Goal: Find specific page/section: Find specific page/section

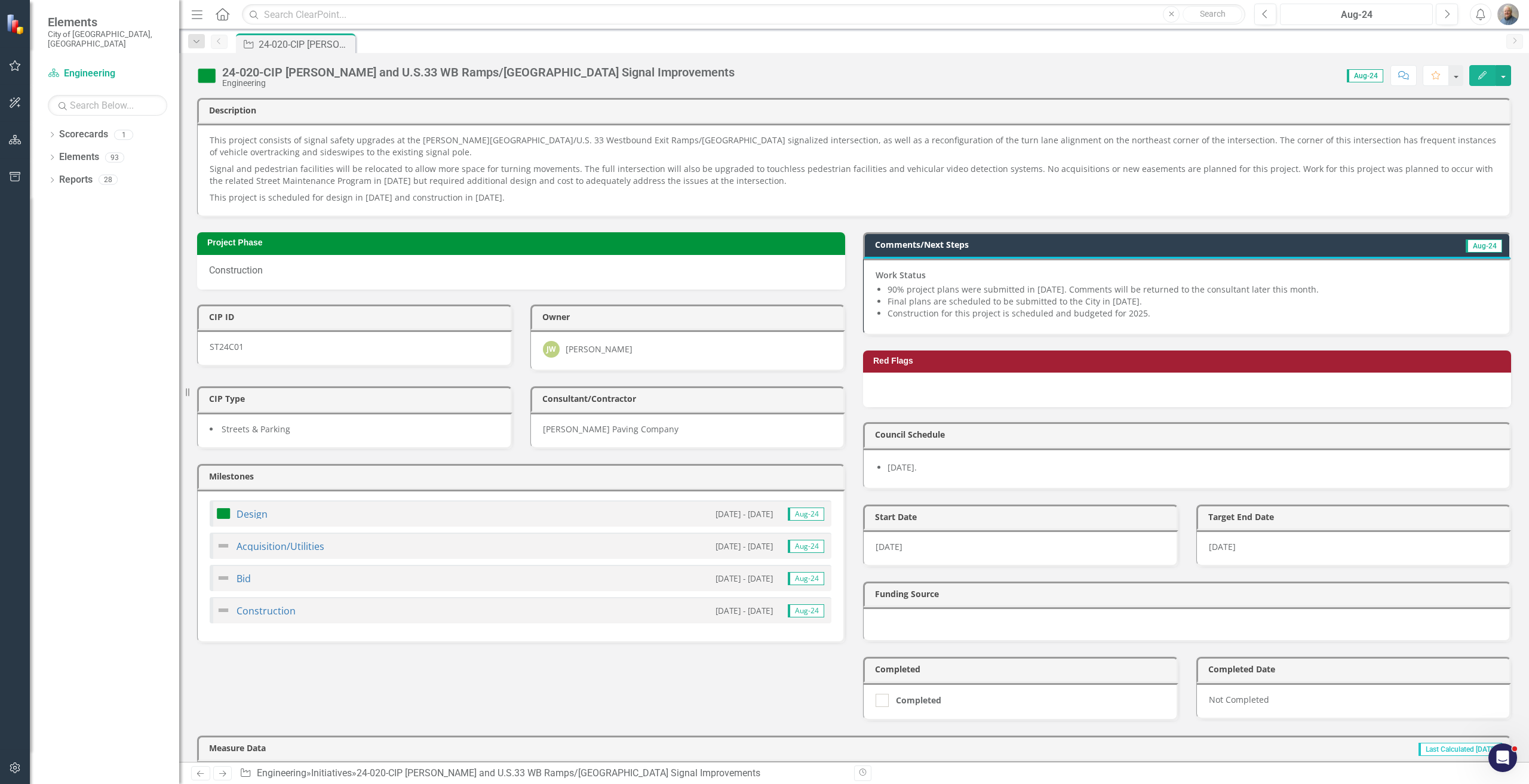
click at [917, 15] on div "Aug-24" at bounding box center [1357, 14] width 144 height 14
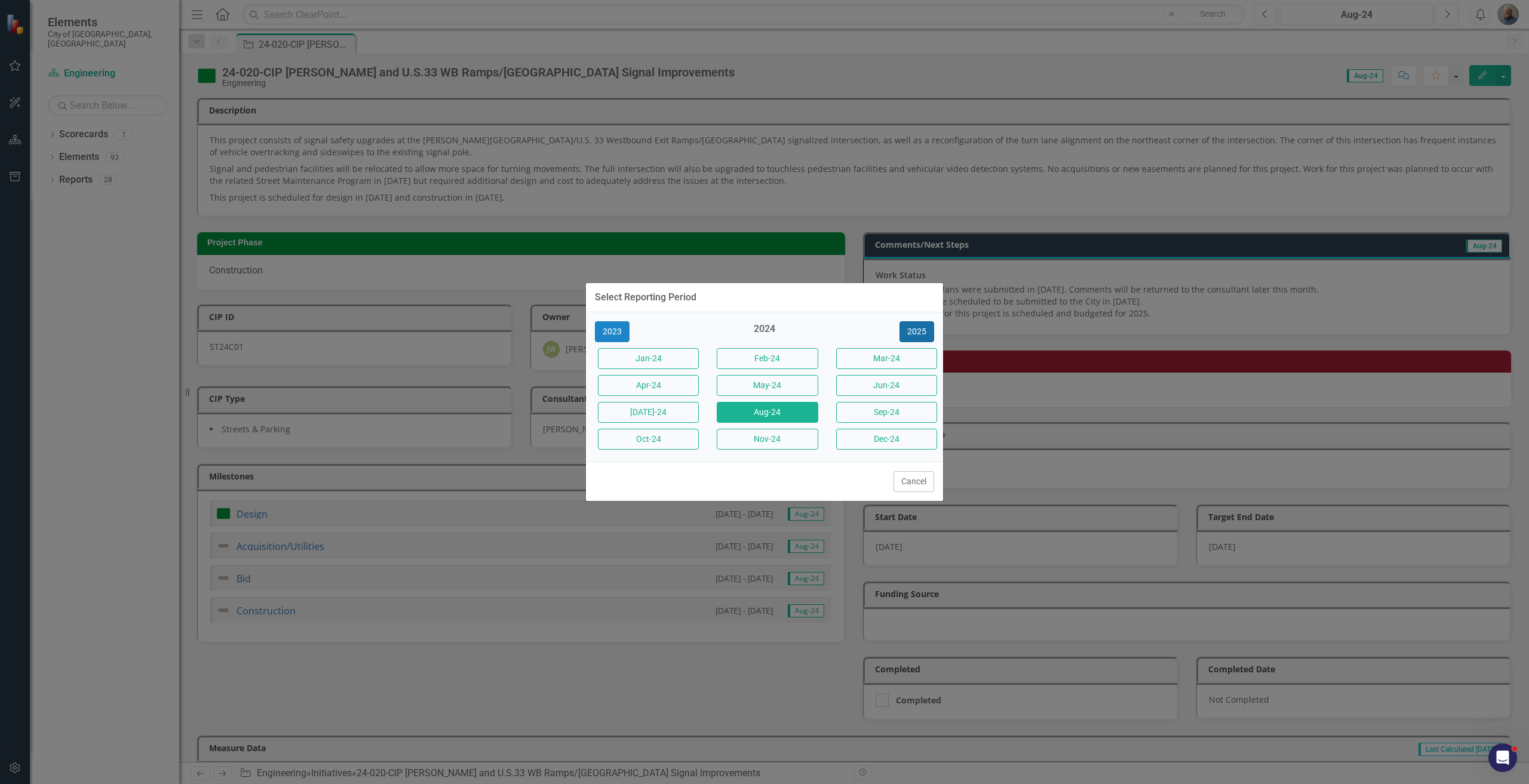
click at [916, 342] on button "2025" at bounding box center [916, 331] width 34 height 21
click at [789, 411] on button "Aug-25" at bounding box center [767, 412] width 101 height 21
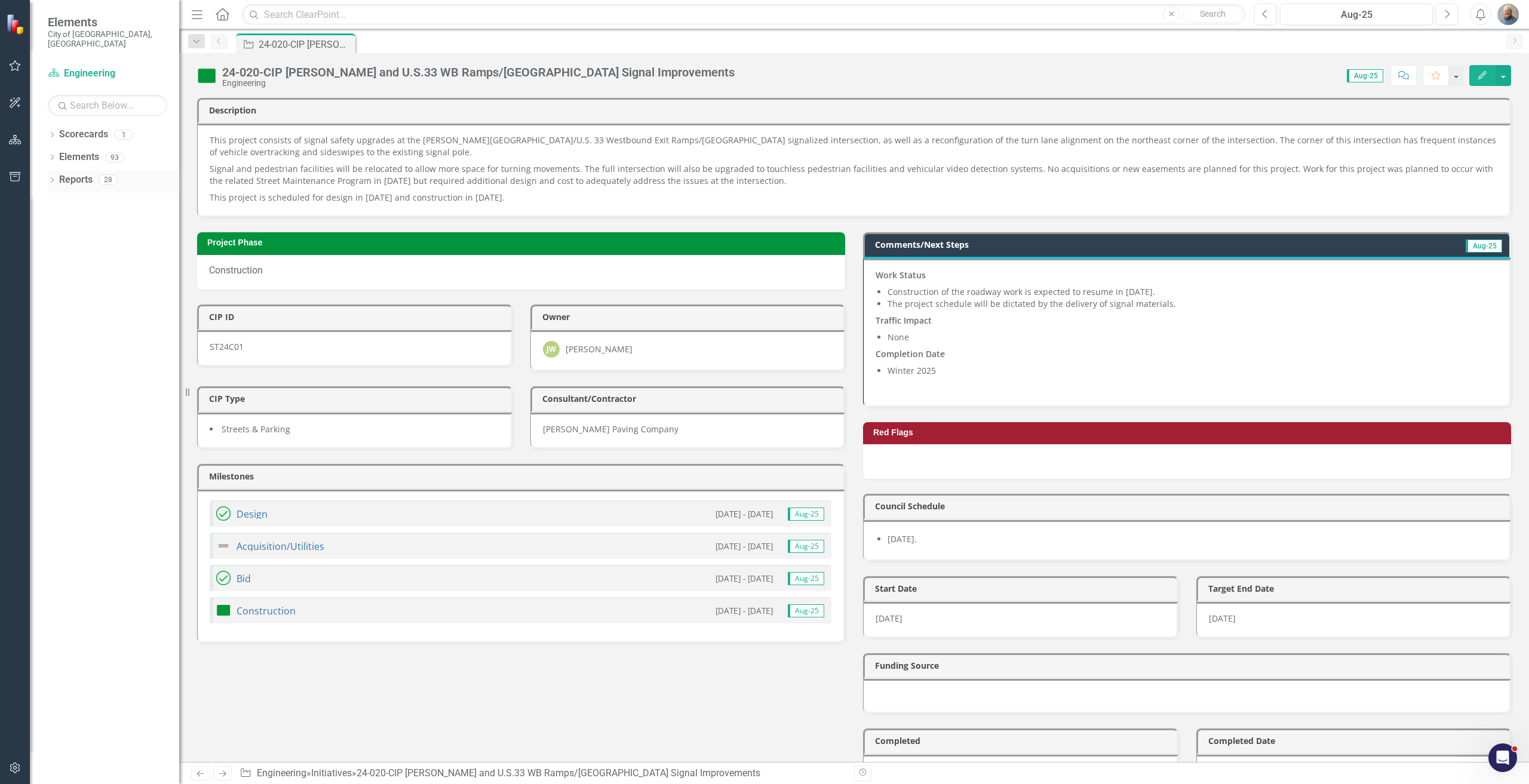
drag, startPoint x: 49, startPoint y: 170, endPoint x: 49, endPoint y: 160, distance: 10.0
click at [49, 177] on icon "Dropdown" at bounding box center [51, 180] width 9 height 7
click at [54, 156] on icon "Dropdown" at bounding box center [51, 159] width 9 height 7
click at [85, 241] on link "Initiative Initiatives" at bounding box center [76, 248] width 58 height 13
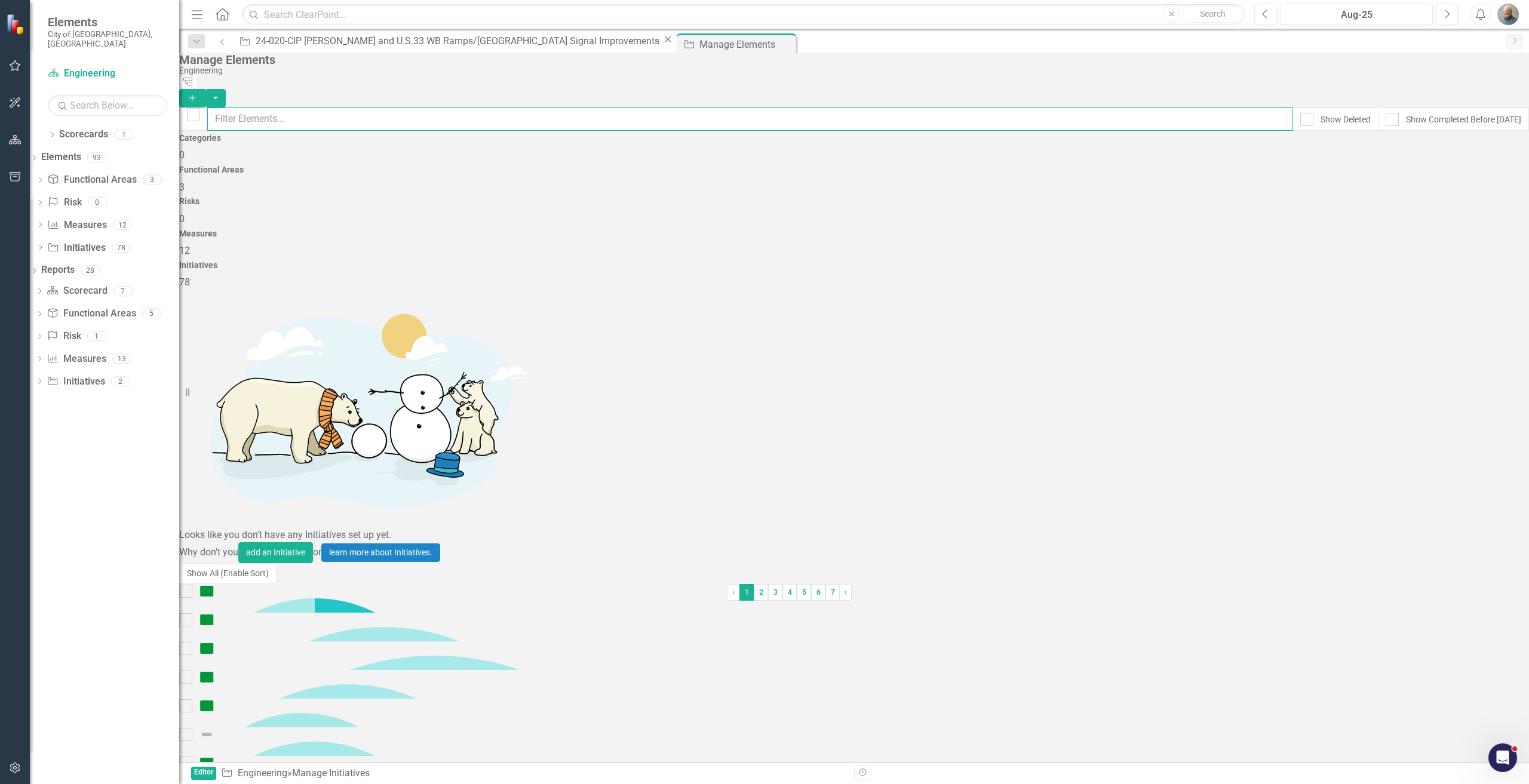
click at [289, 118] on input "text" at bounding box center [750, 119] width 1086 height 24
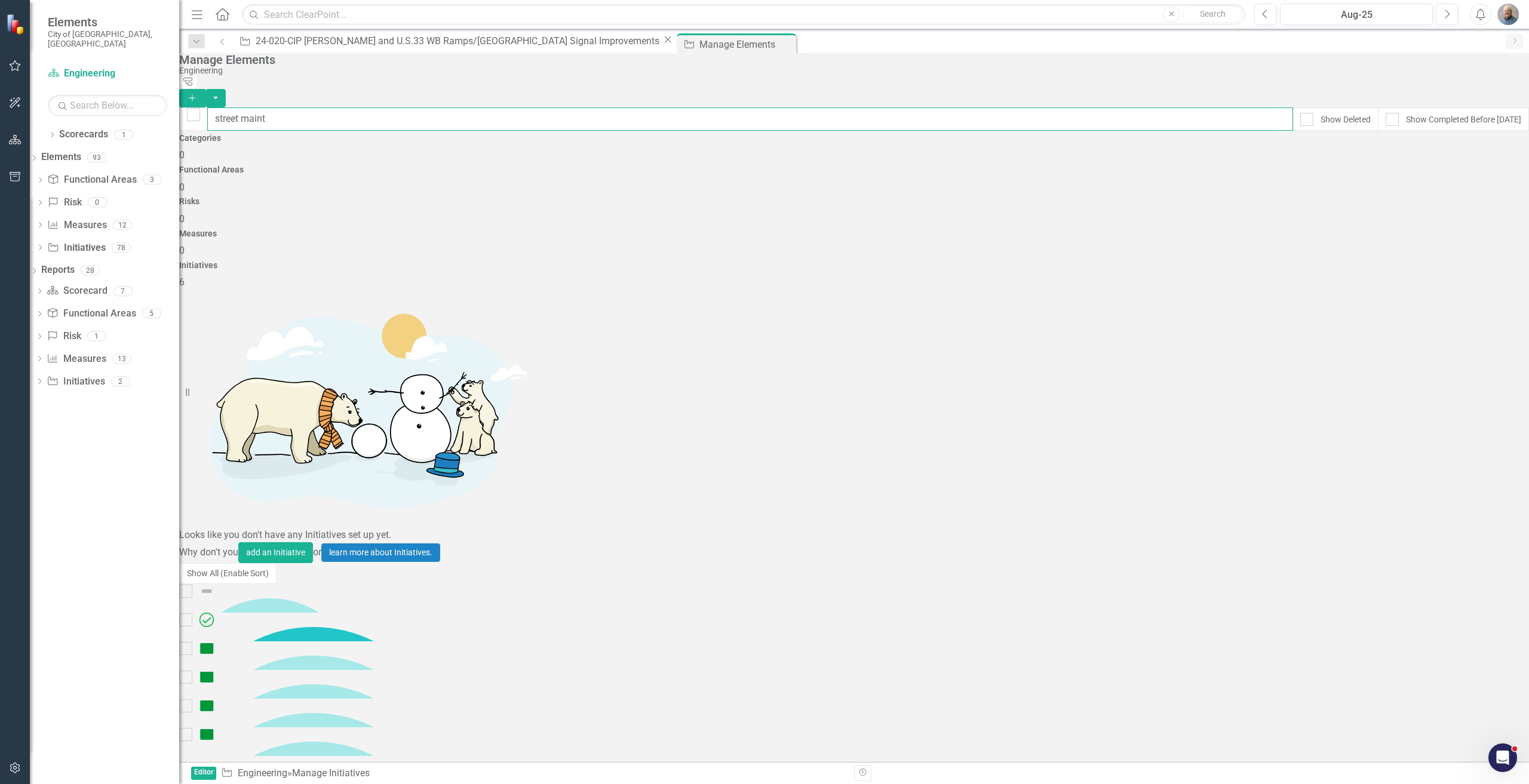
type input "street maint"
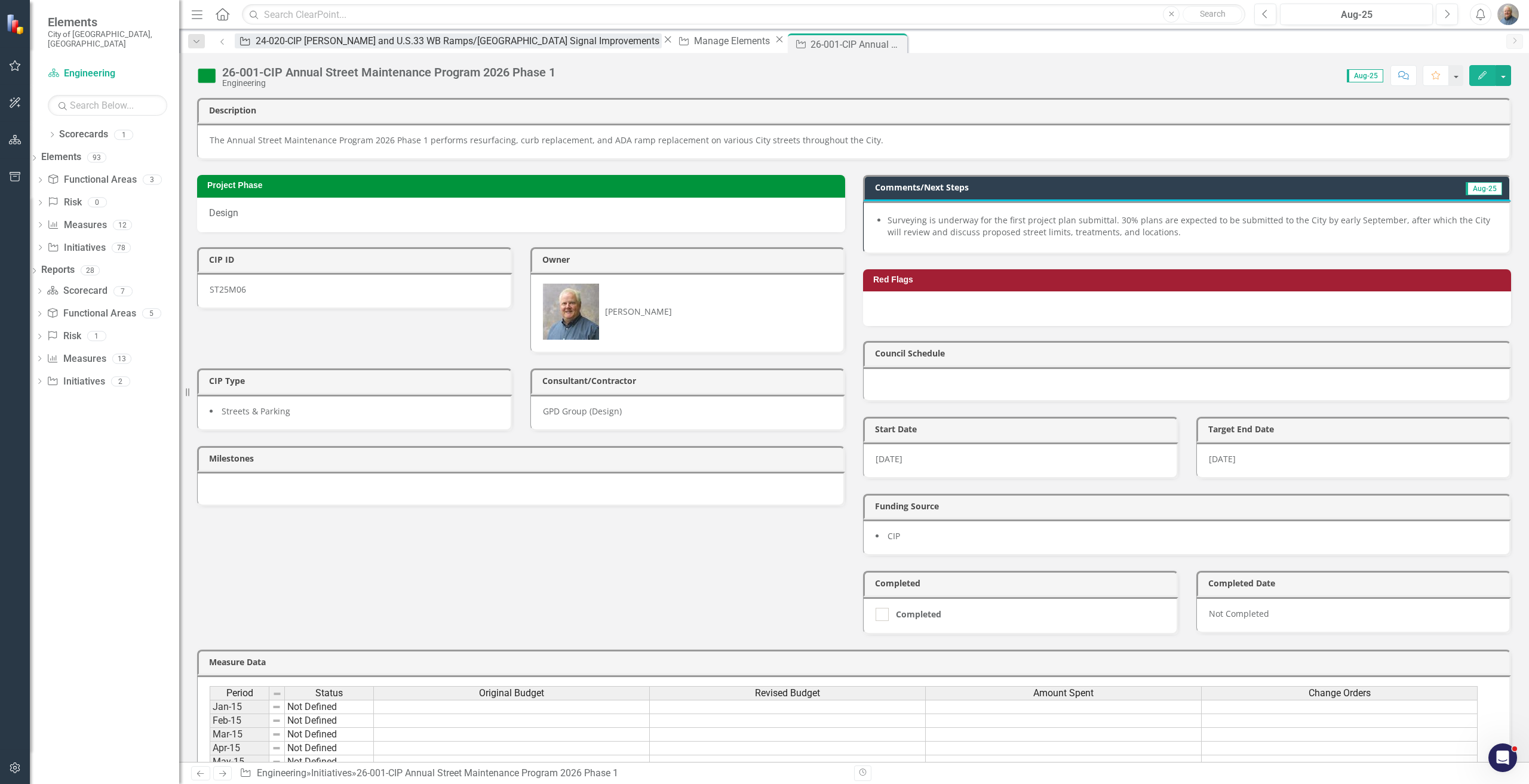
click at [293, 47] on div "24-020-CIP [PERSON_NAME] and U.S.33 WB Ramps/[GEOGRAPHIC_DATA] Signal Improveme…" at bounding box center [459, 41] width 406 height 15
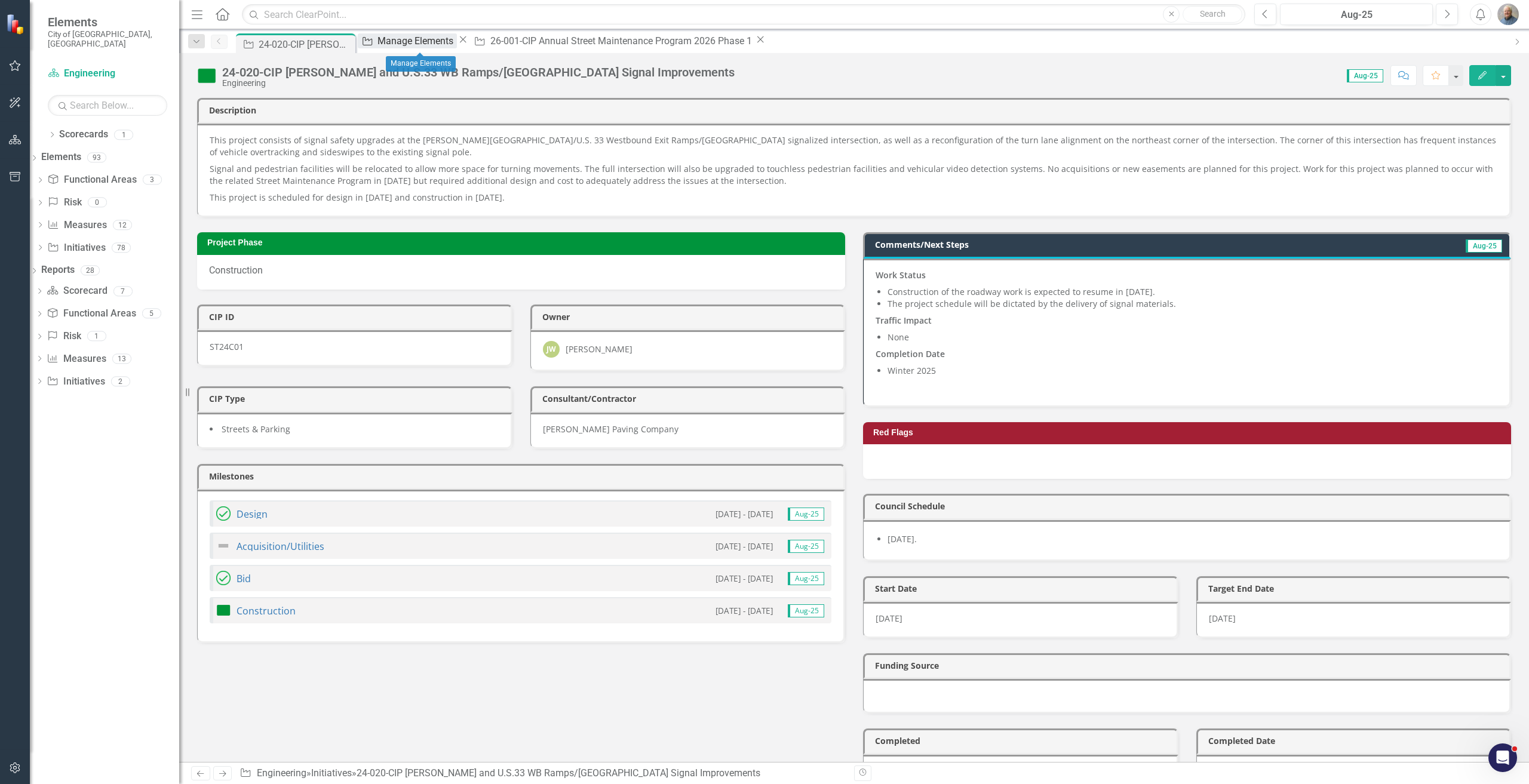
click at [405, 47] on div "Manage Elements" at bounding box center [418, 41] width 80 height 15
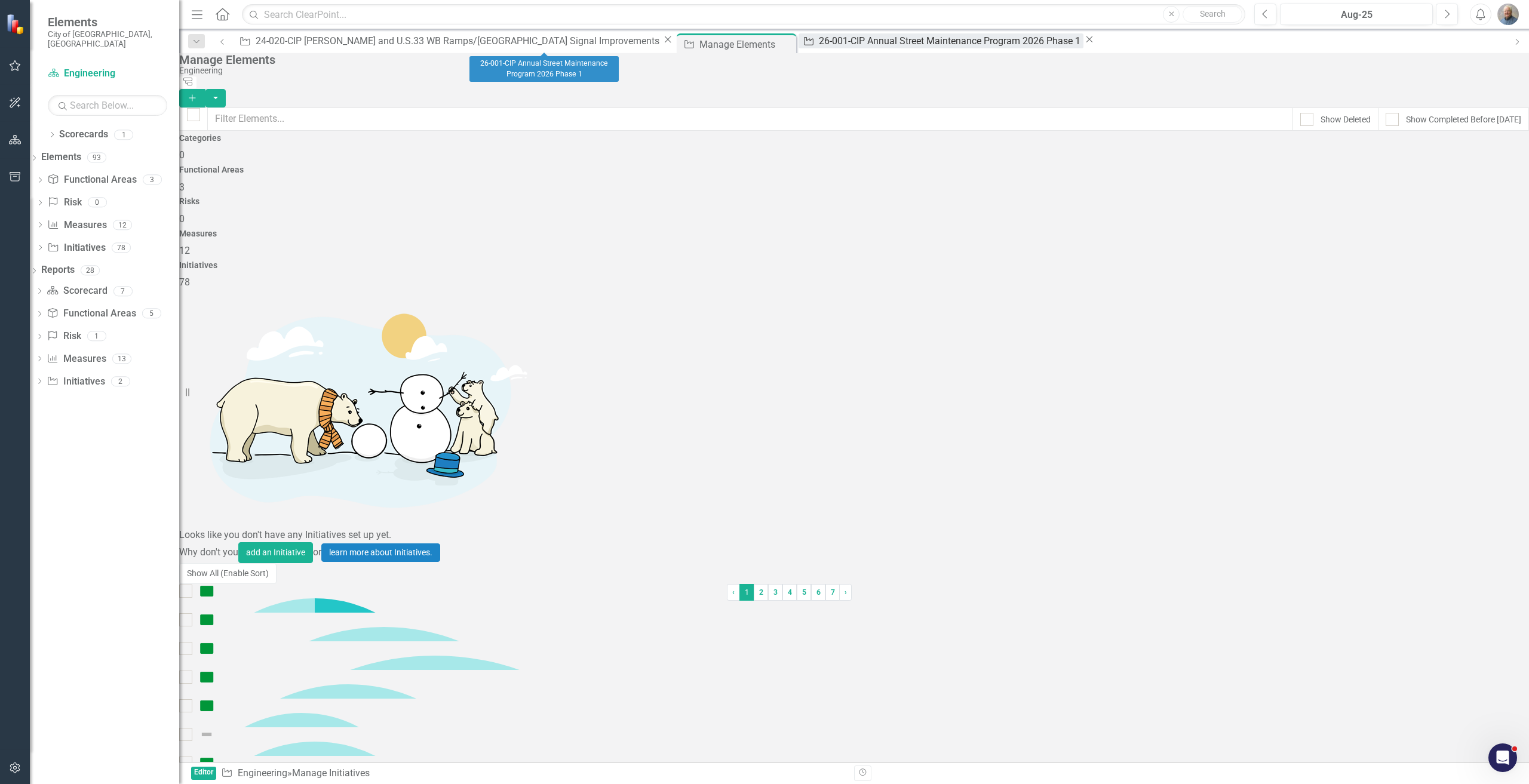
click at [819, 42] on div "26-001-CIP Annual Street Maintenance Program 2026 Phase 1" at bounding box center [951, 41] width 265 height 15
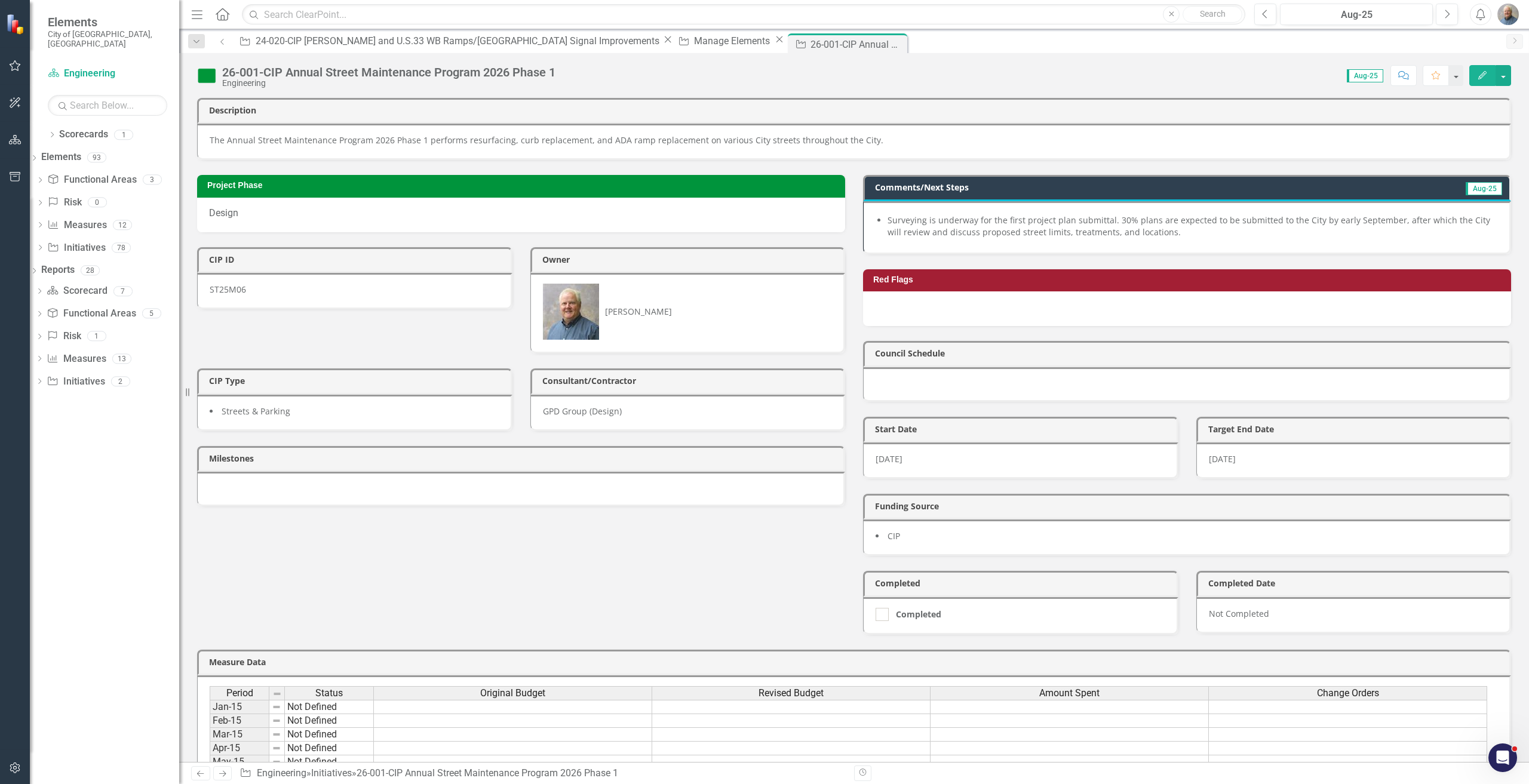
click at [463, 440] on div at bounding box center [521, 489] width 649 height 34
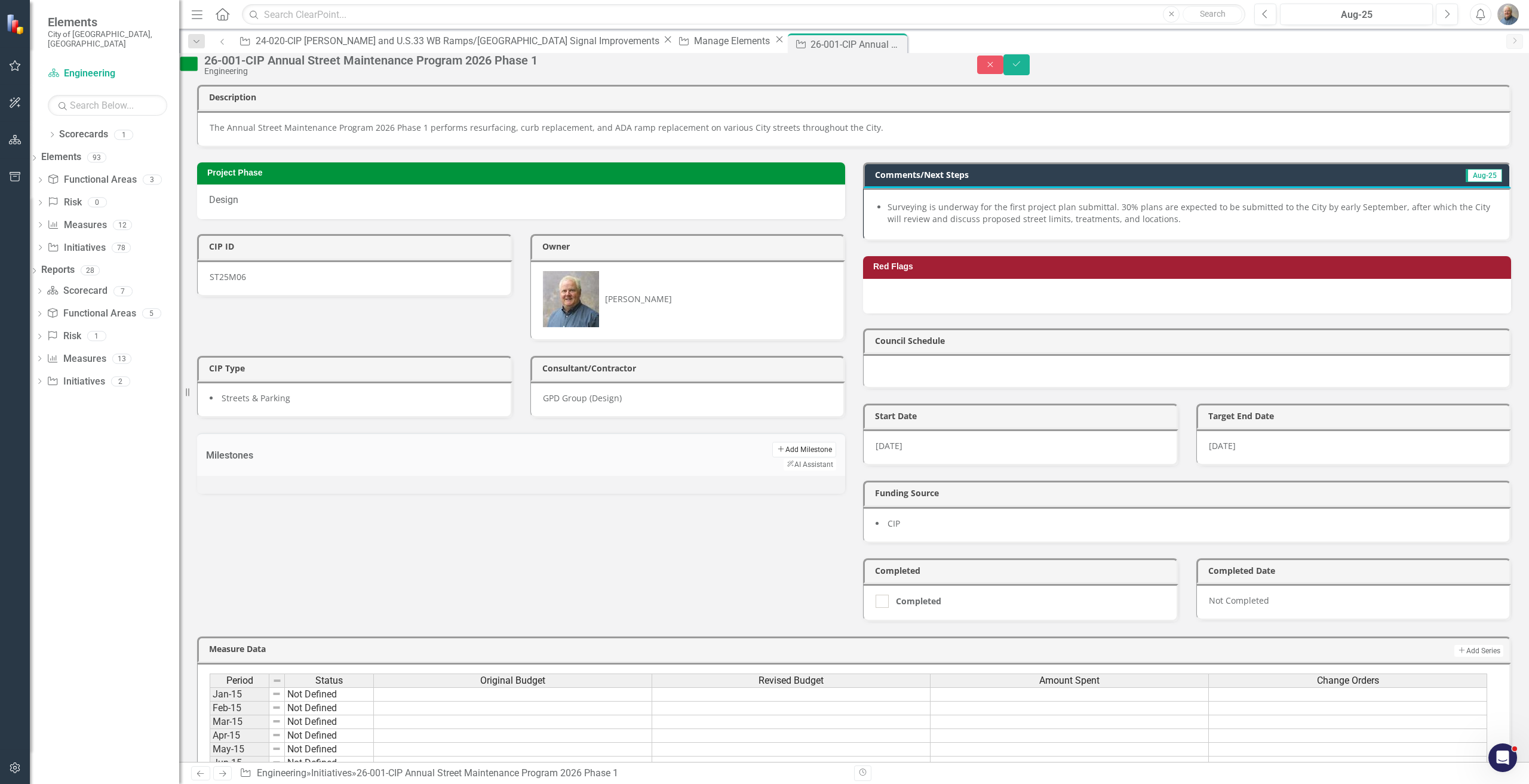
click at [772, 440] on button "Add Add Milestone" at bounding box center [803, 450] width 64 height 15
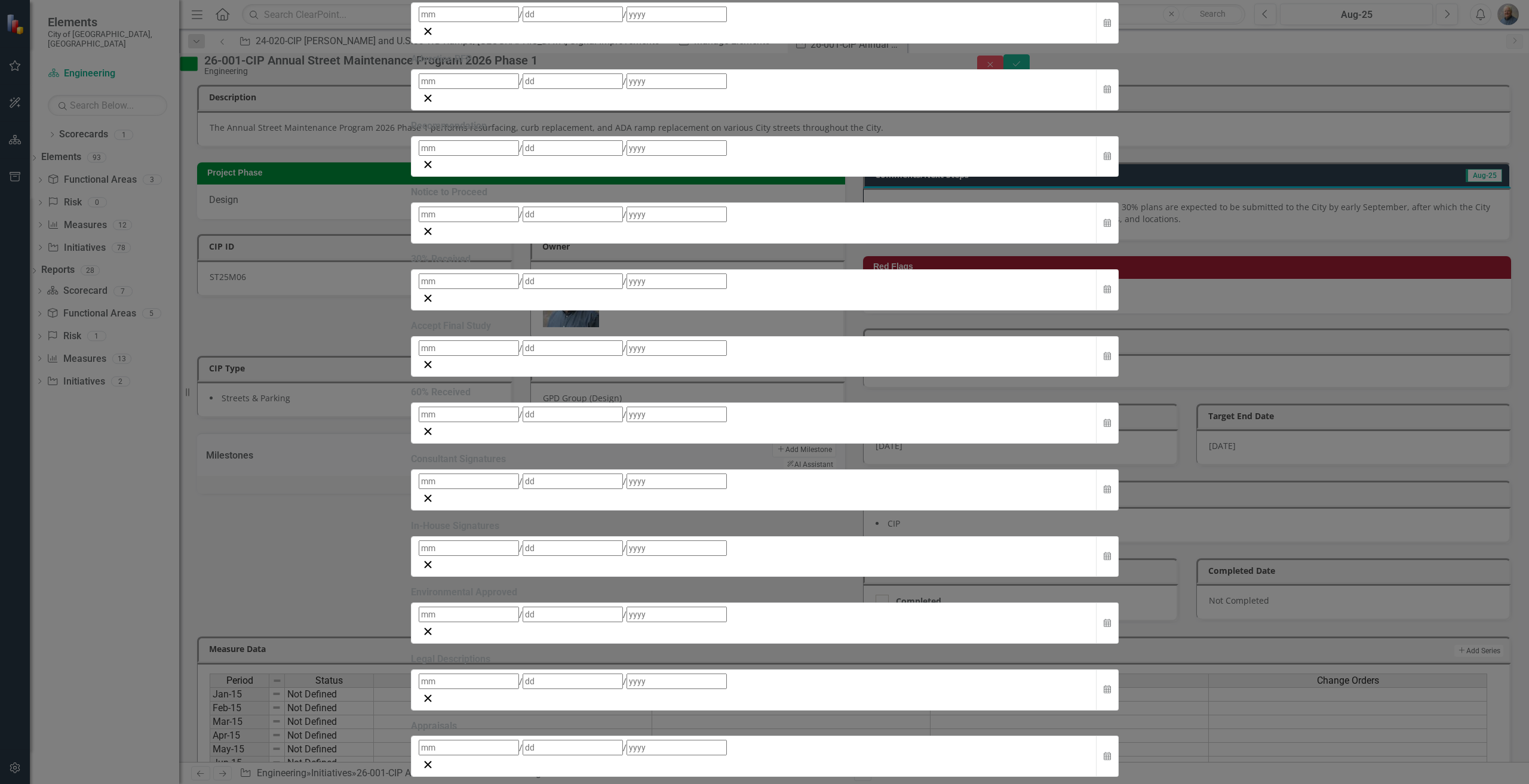
click at [411, 218] on div "Milestones Milestone Add Milestone Help Maximize Close Add Milestone Update Fie…" at bounding box center [764, 392] width 708 height 2048
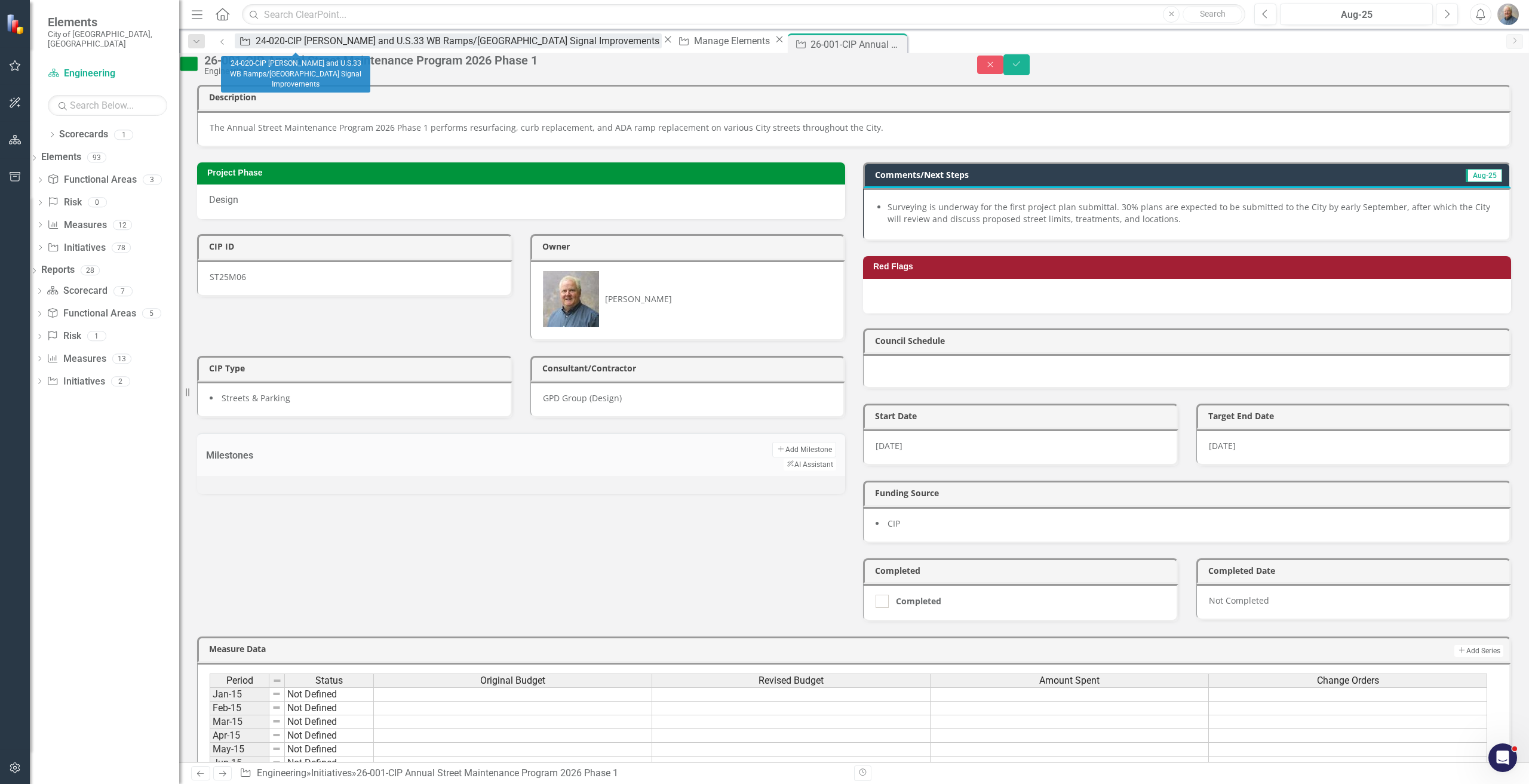
click at [277, 37] on div "24-020-CIP [PERSON_NAME] and U.S.33 WB Ramps/[GEOGRAPHIC_DATA] Signal Improveme…" at bounding box center [459, 41] width 406 height 15
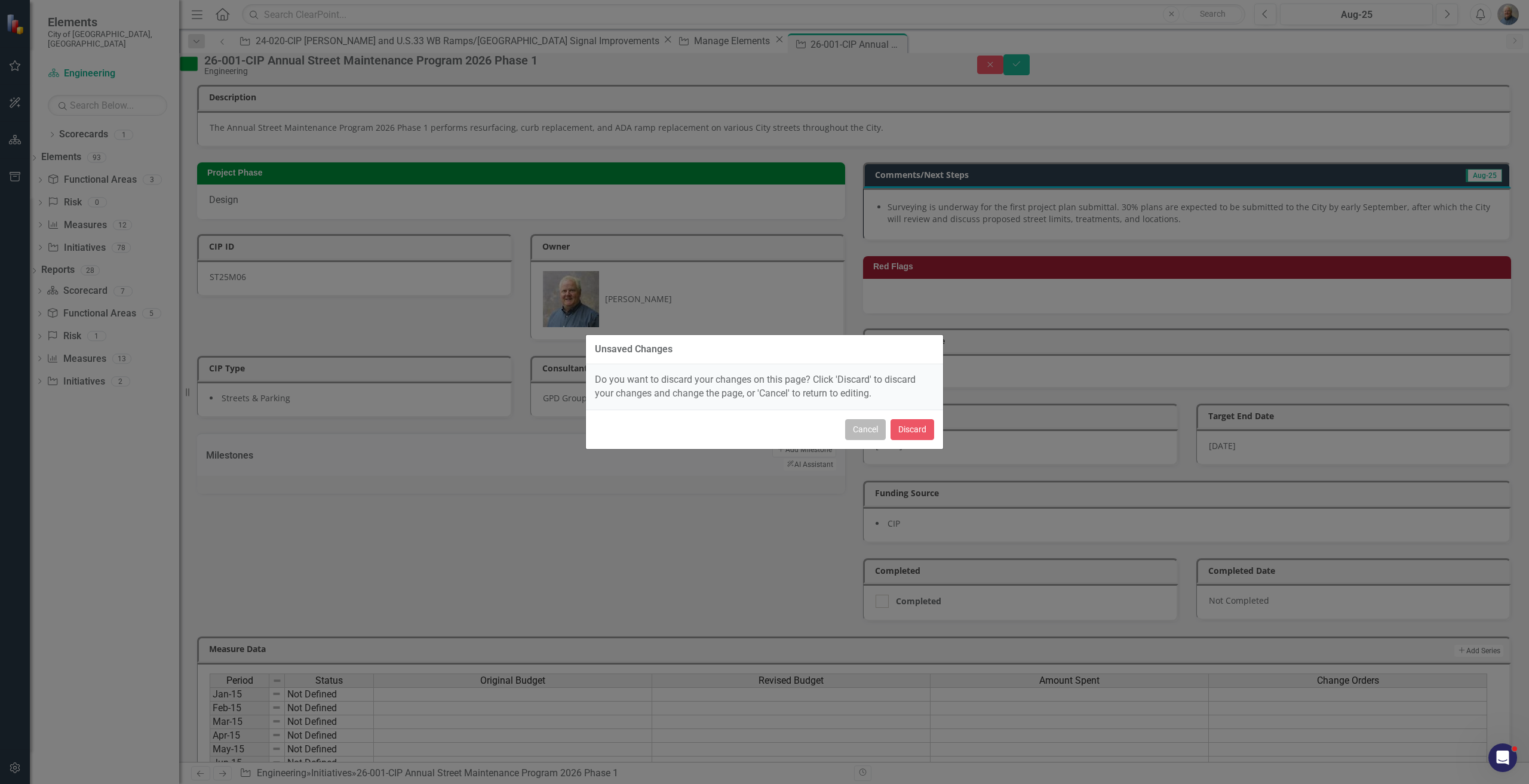
click at [861, 437] on button "Cancel" at bounding box center [865, 430] width 41 height 21
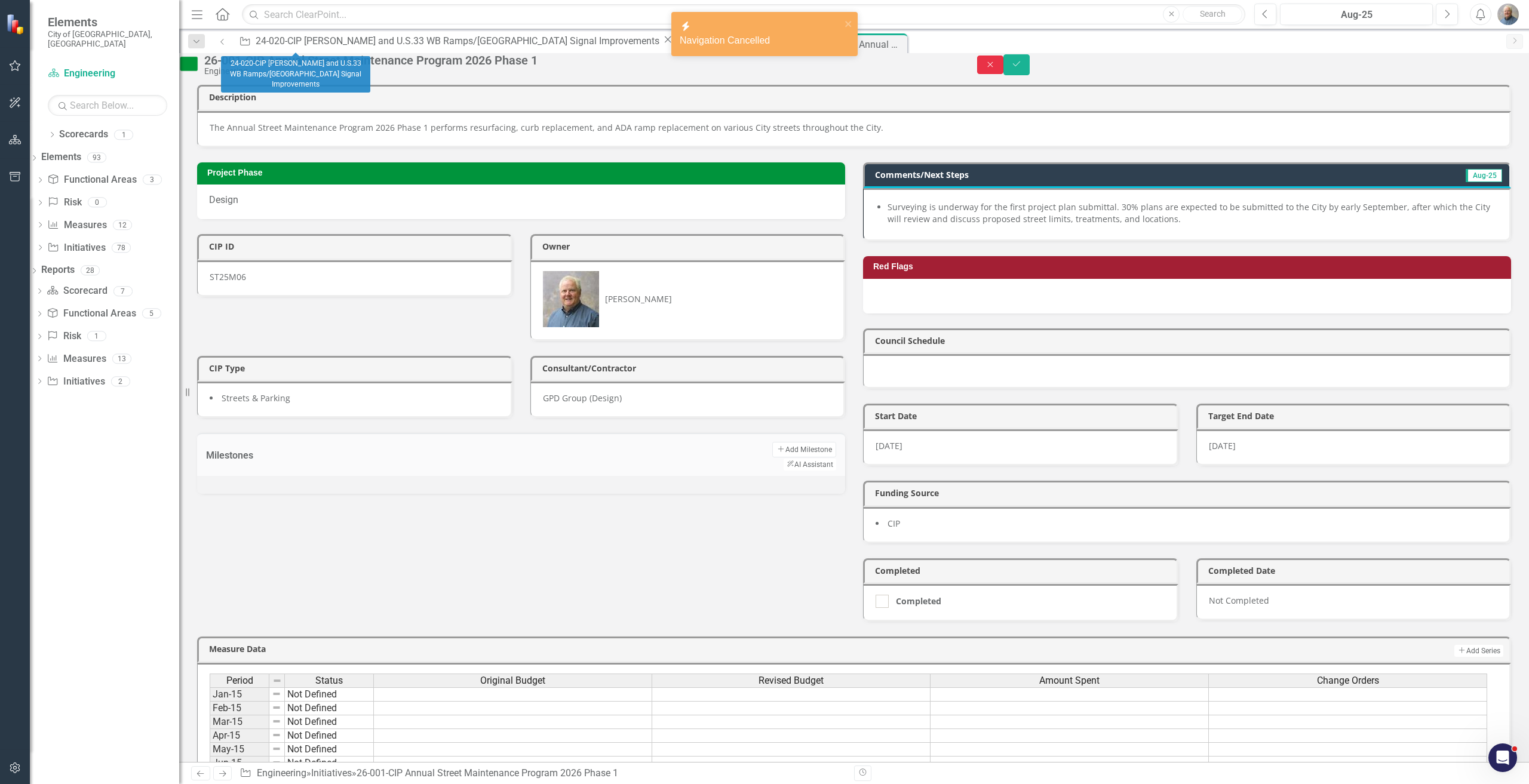
click at [917, 68] on icon "Close" at bounding box center [990, 65] width 10 height 9
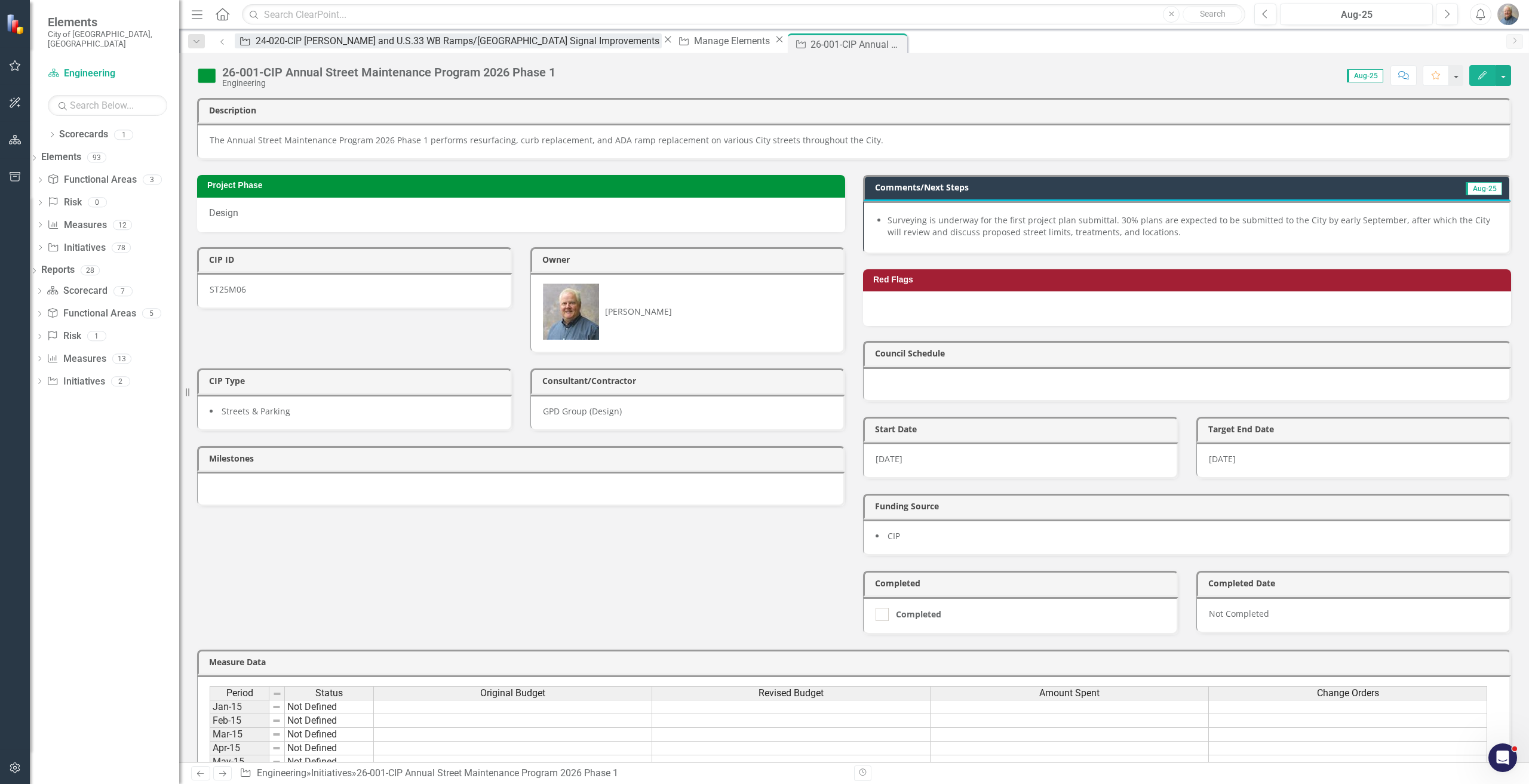
click at [280, 40] on div "24-020-CIP [PERSON_NAME] and U.S.33 WB Ramps/[GEOGRAPHIC_DATA] Signal Improveme…" at bounding box center [459, 41] width 406 height 15
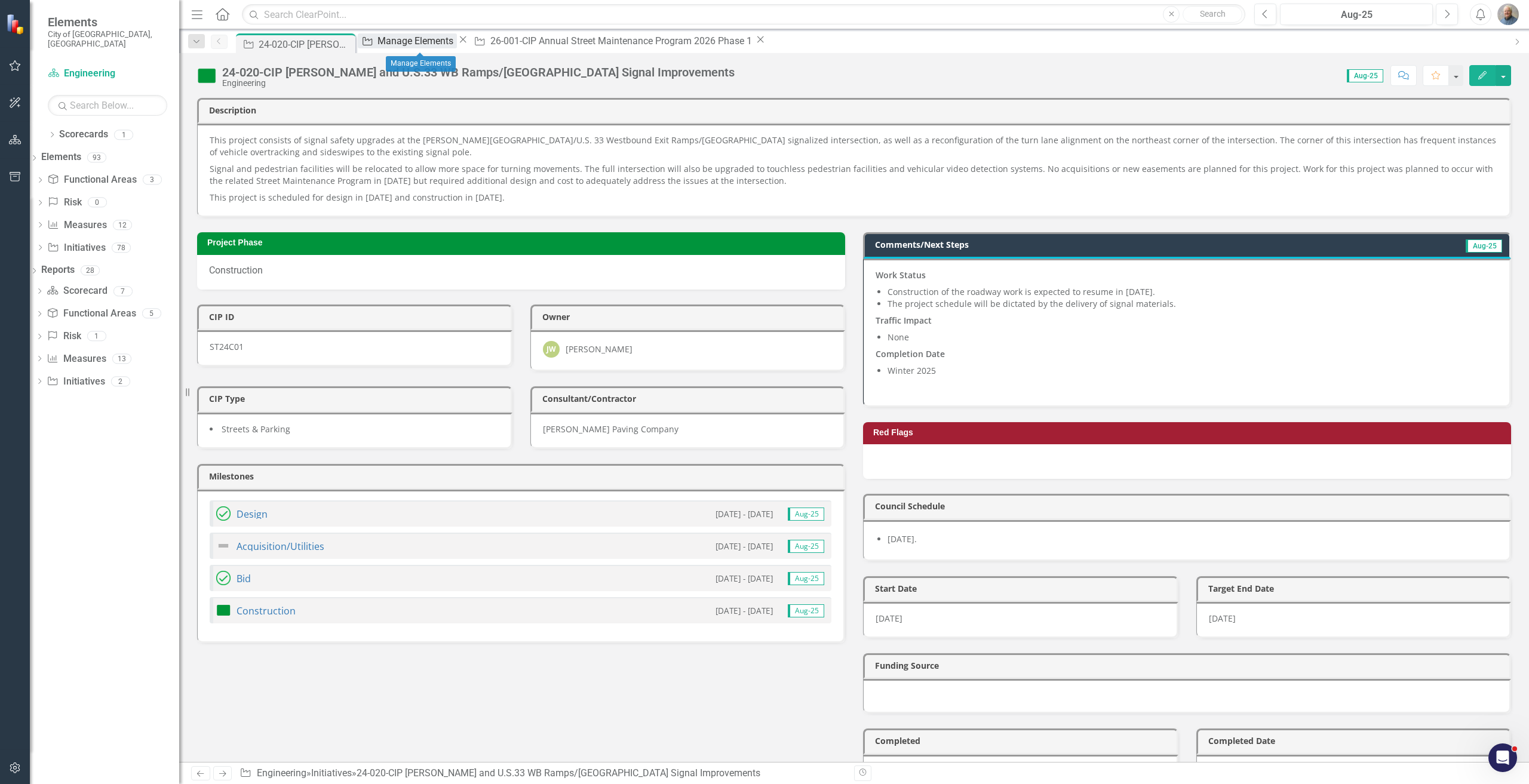
click at [425, 41] on div "Manage Elements" at bounding box center [418, 41] width 80 height 15
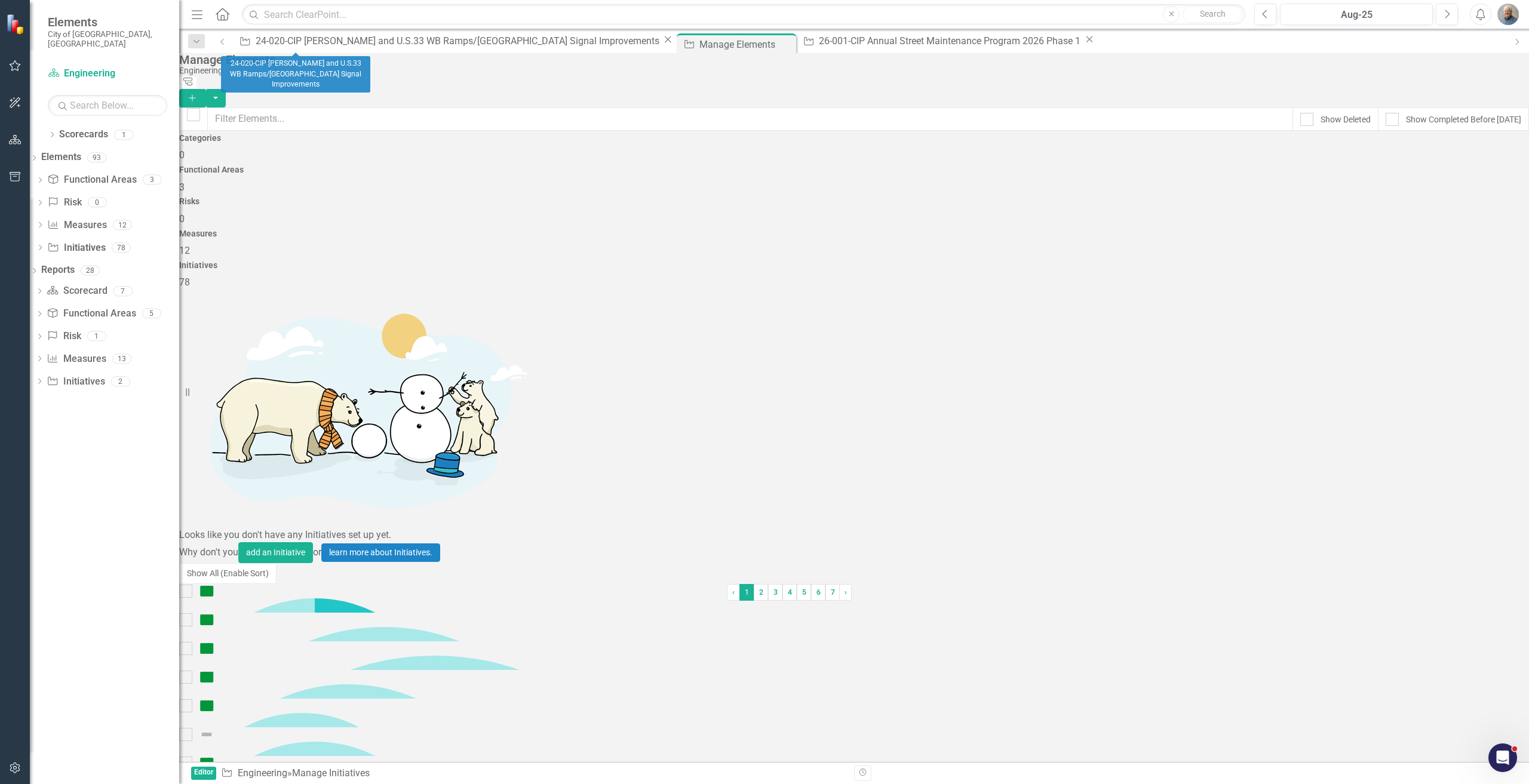
click at [662, 45] on icon "Close" at bounding box center [668, 39] width 12 height 9
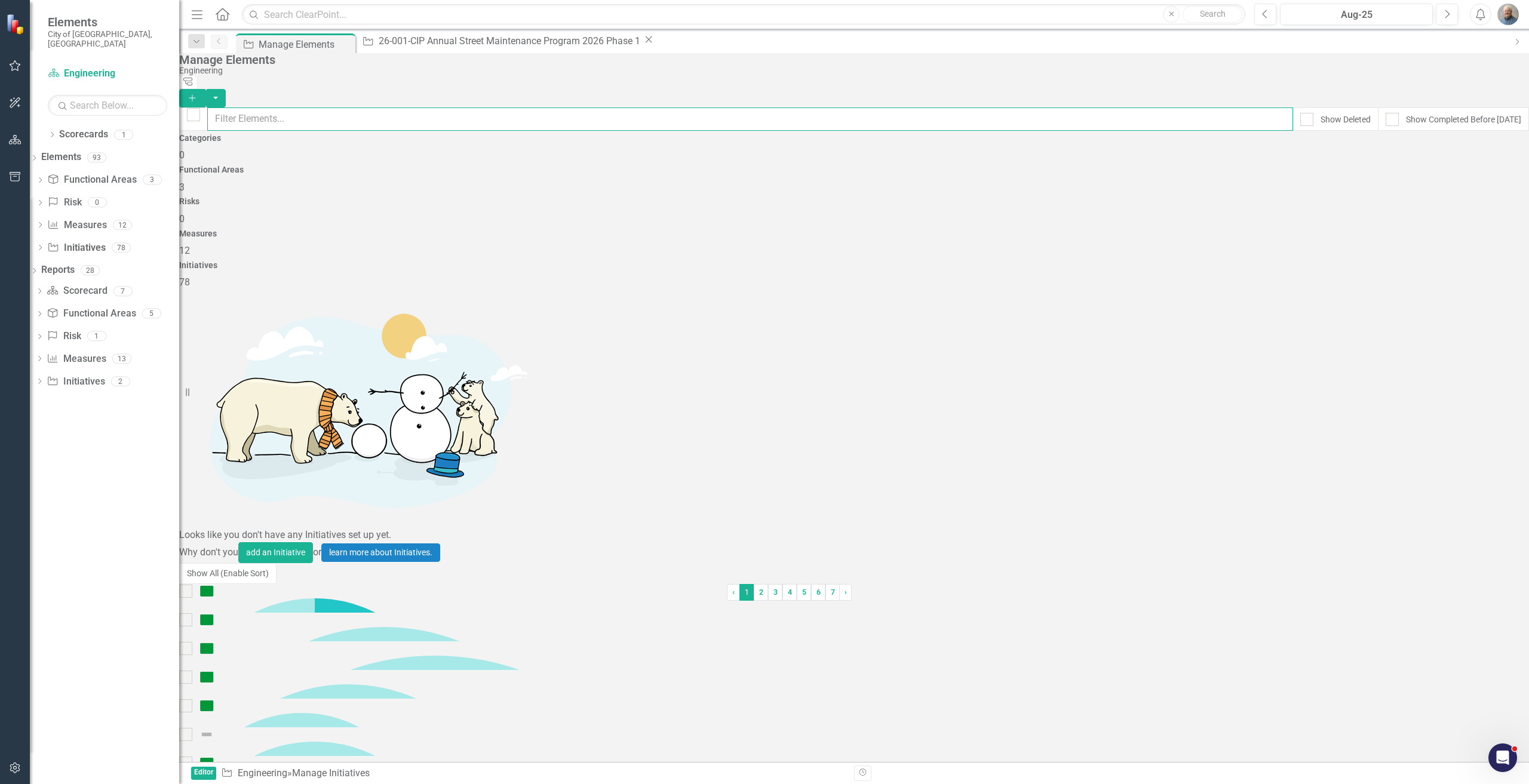
click at [371, 107] on input "text" at bounding box center [750, 119] width 1086 height 24
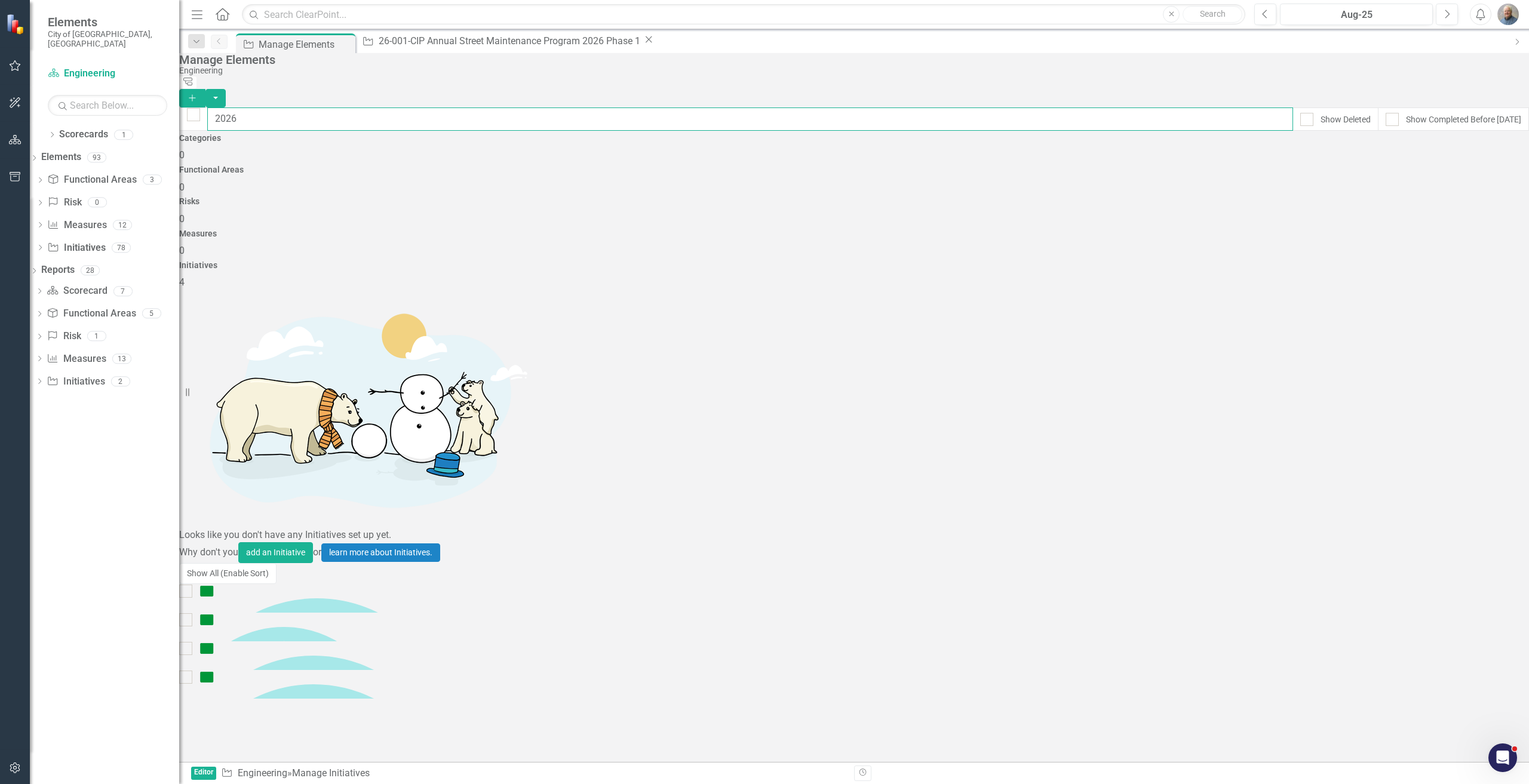
type input "2026"
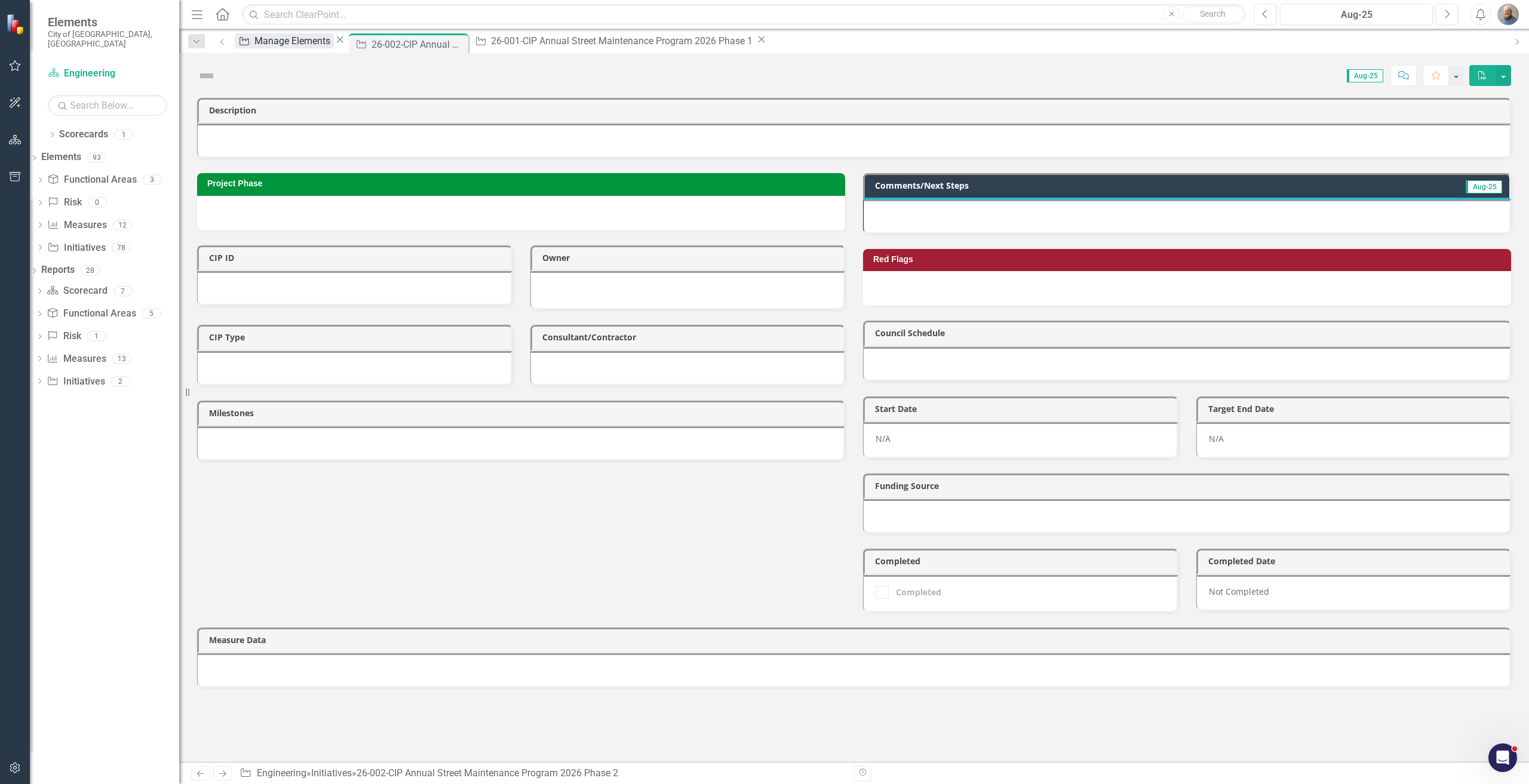
click at [283, 36] on div "Manage Elements" at bounding box center [294, 41] width 80 height 15
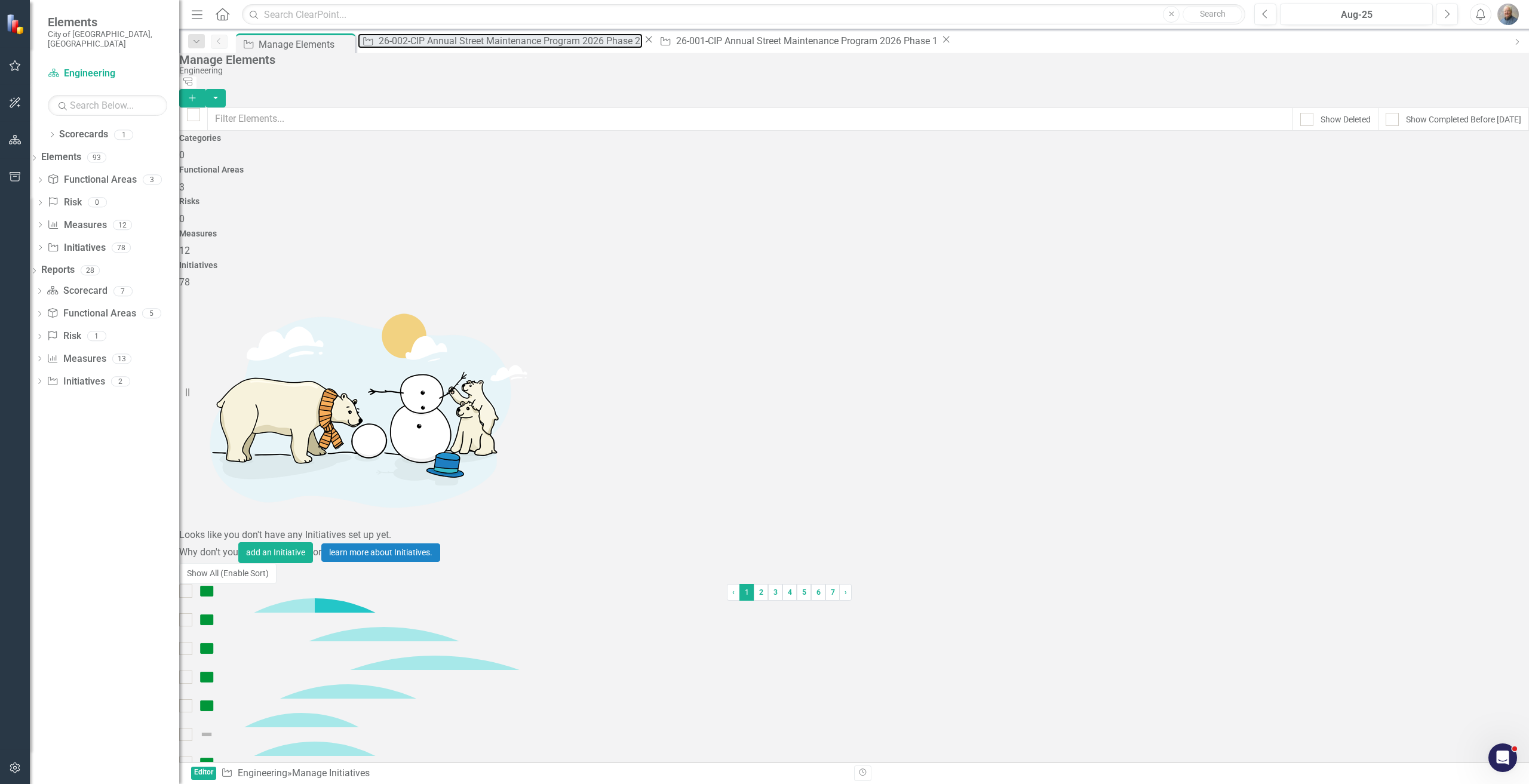
drag, startPoint x: 399, startPoint y: 46, endPoint x: -398, endPoint y: 256, distance: 824.2
click at [0, 256] on html "Elements City of [GEOGRAPHIC_DATA], [GEOGRAPHIC_DATA] Scorecard Engineering Sea…" at bounding box center [764, 392] width 1529 height 784
click at [416, 110] on input "text" at bounding box center [750, 119] width 1086 height 24
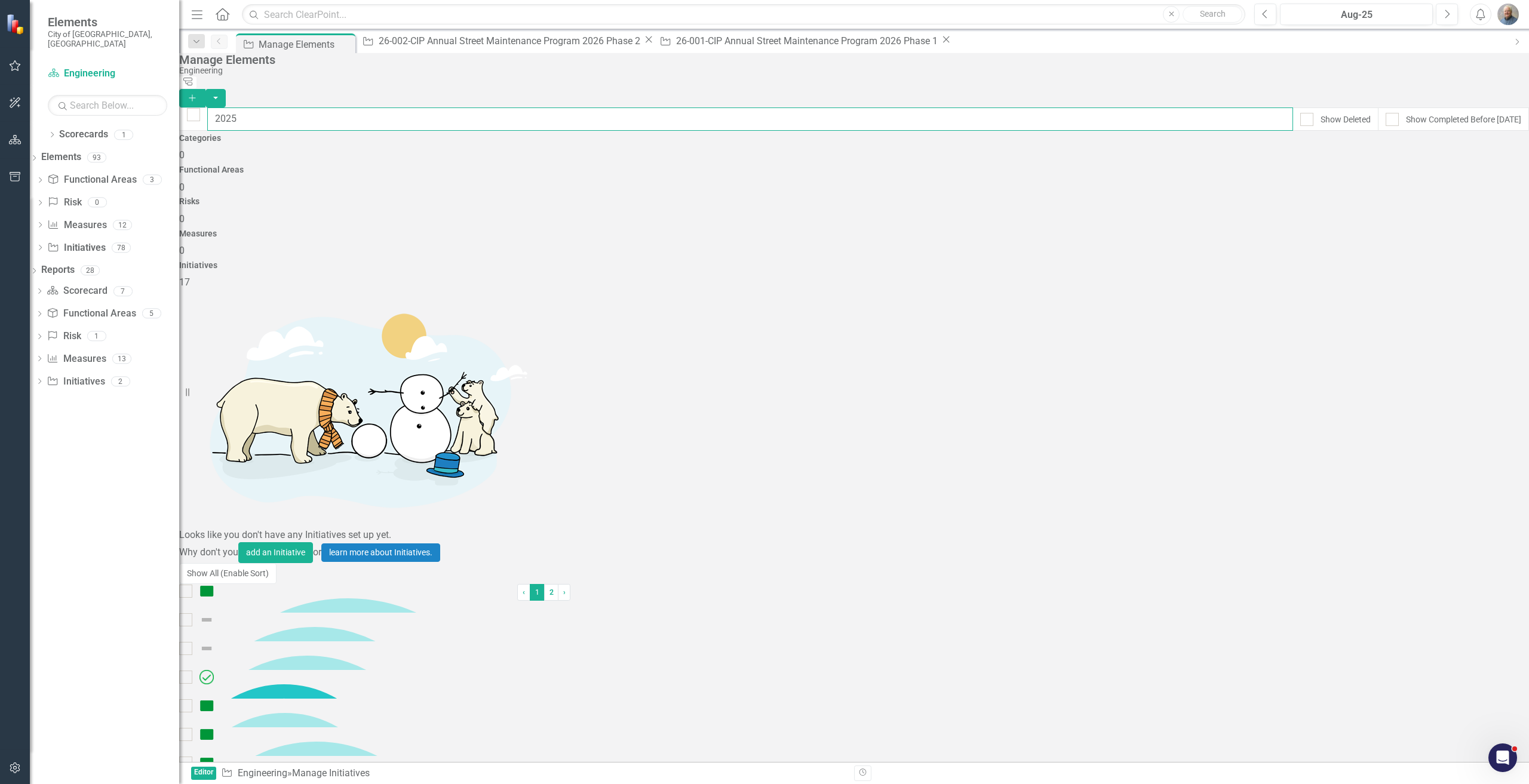
type input "2025"
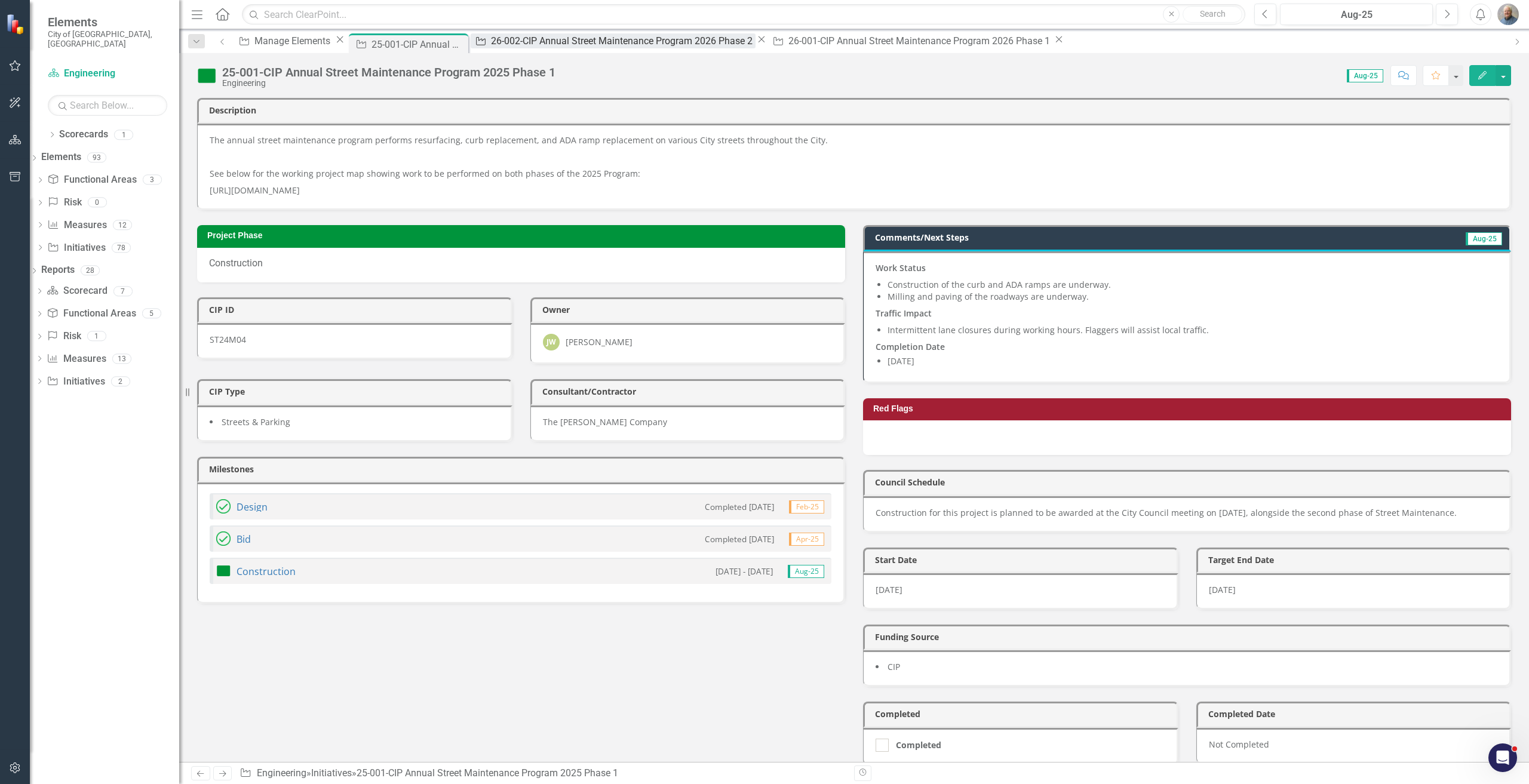
click at [538, 46] on div "26-002-CIP Annual Street Maintenance Program 2026 Phase 2" at bounding box center [623, 41] width 265 height 15
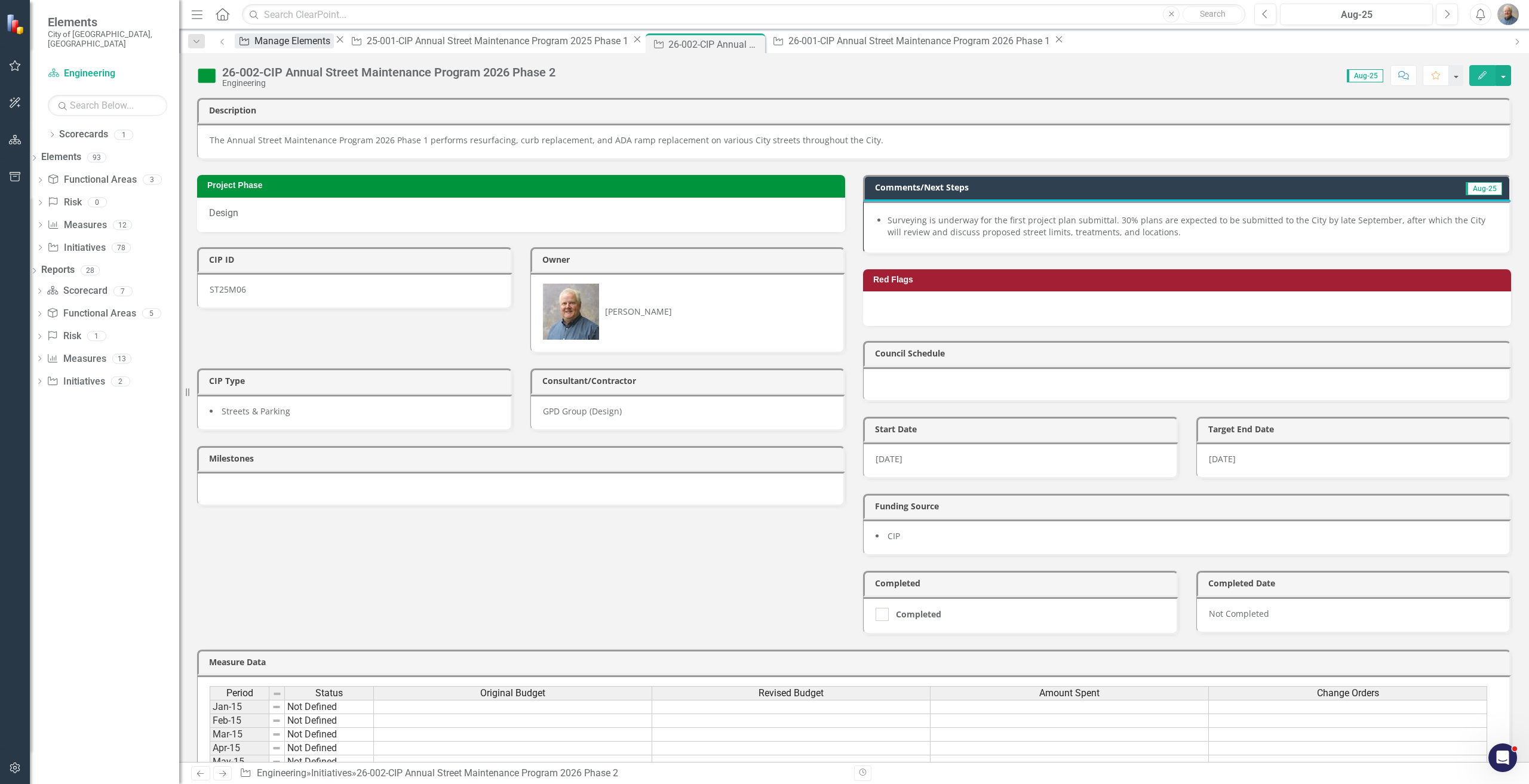
click at [276, 41] on div "Manage Elements" at bounding box center [294, 41] width 80 height 15
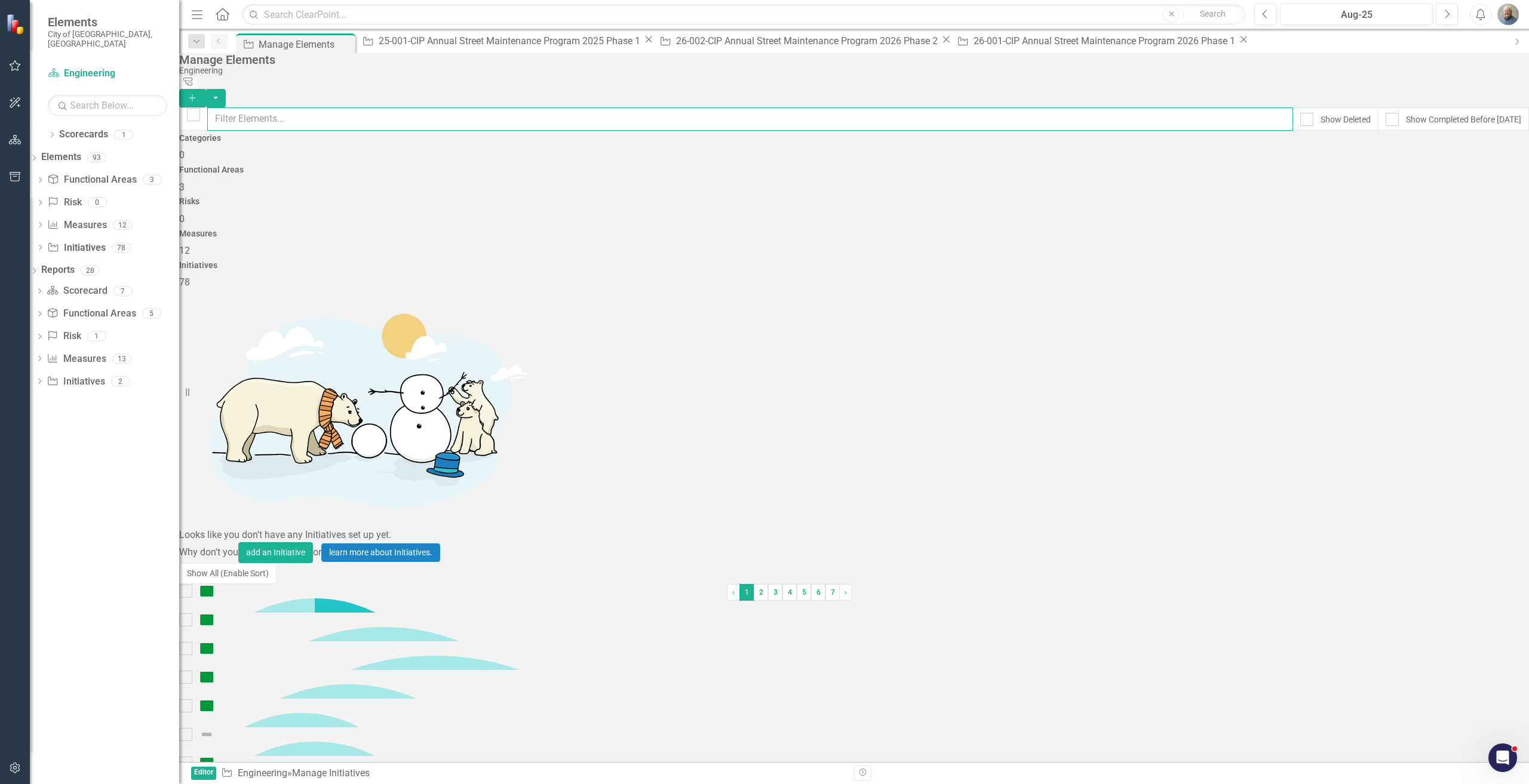
click at [387, 111] on input "text" at bounding box center [750, 119] width 1086 height 24
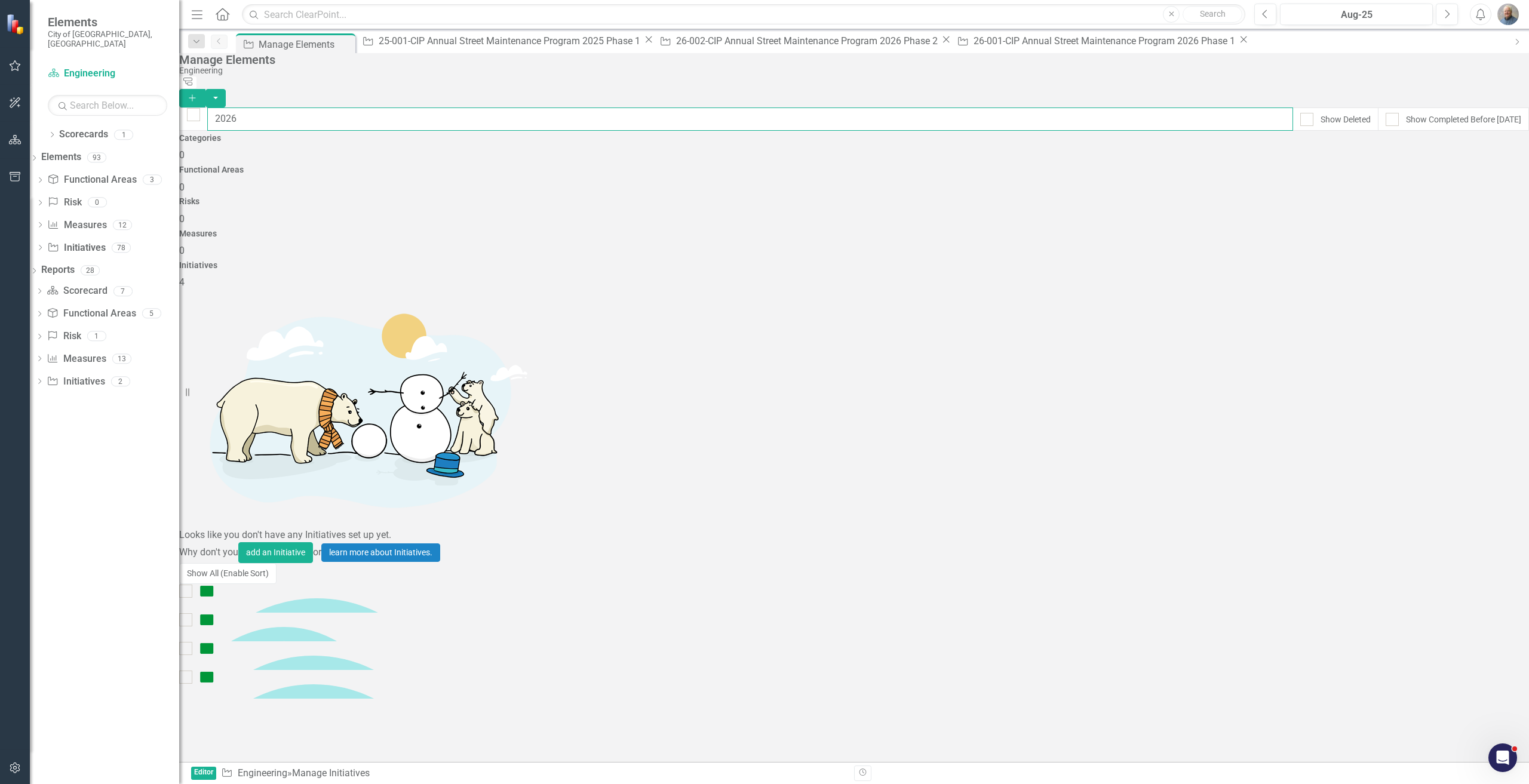
type input "2026"
click at [368, 440] on div "2026 ODOT U.S. 33 ([GEOGRAPHIC_DATA]) Over the Scioto River Aug-25 BT Edit Drop…" at bounding box center [317, 641] width 275 height 115
click at [917, 34] on div "Initiative 26-001-CIP Annual Street Maintenance Program 2026 Phase 1 Close" at bounding box center [1101, 41] width 297 height 15
click at [917, 47] on div "26-001-CIP Annual Street Maintenance Program 2026 Phase 1" at bounding box center [1105, 41] width 265 height 15
